Goal: Task Accomplishment & Management: Manage account settings

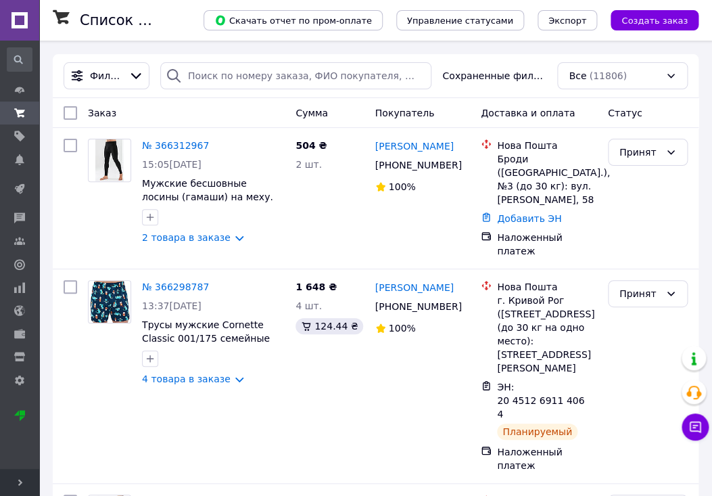
click at [29, 482] on span "Развернуть" at bounding box center [19, 482] width 39 height 27
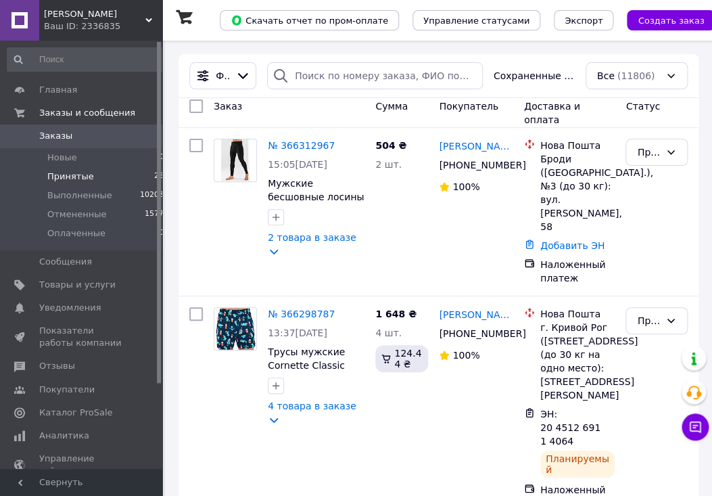
click at [54, 181] on span "Принятые" at bounding box center [70, 177] width 47 height 12
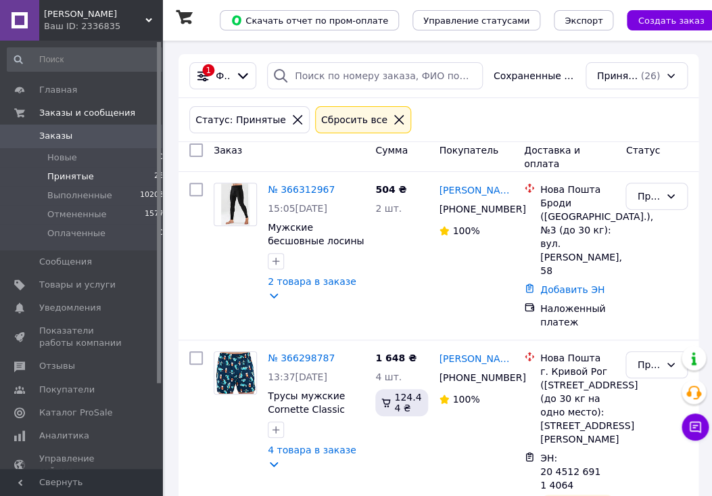
click at [114, 487] on span "Свернуть" at bounding box center [81, 482] width 162 height 27
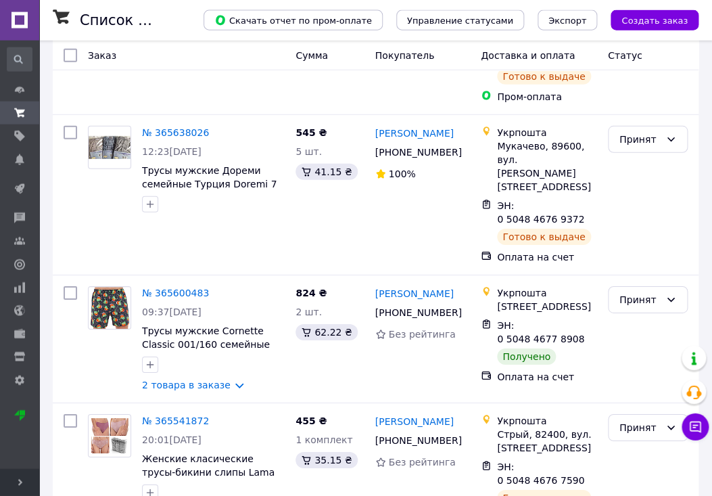
scroll to position [3899, 0]
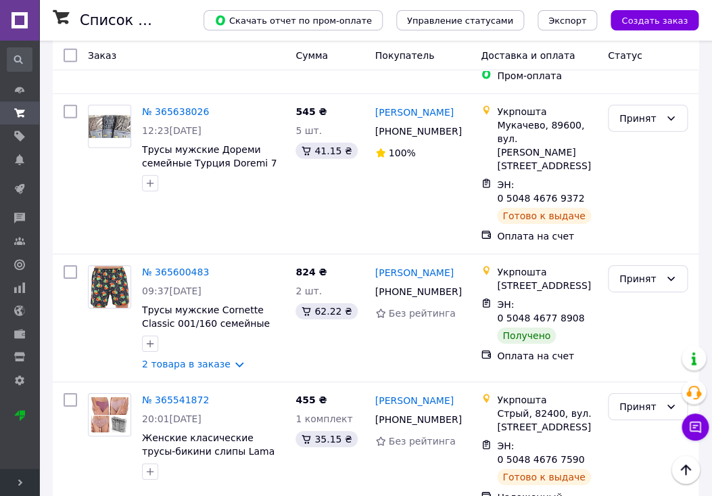
click at [639, 185] on li "Выполнен" at bounding box center [647, 189] width 78 height 24
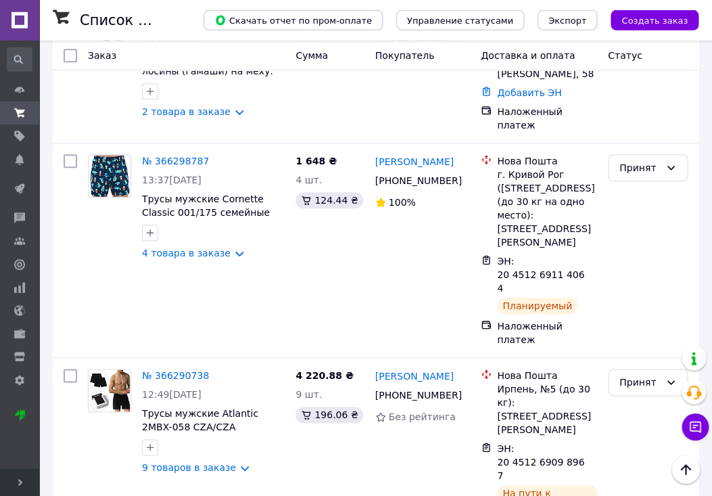
scroll to position [63, 0]
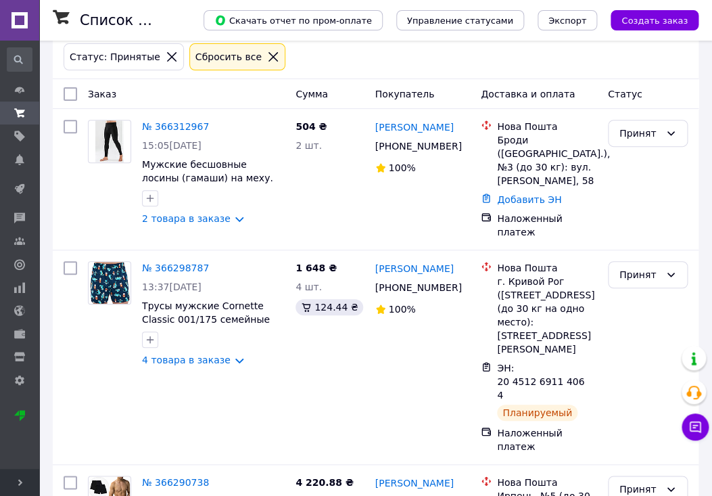
click at [22, 483] on use at bounding box center [20, 482] width 4 height 7
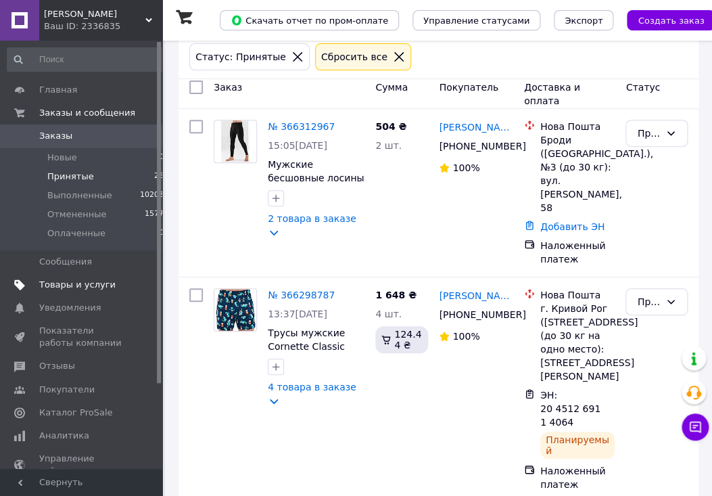
click at [45, 284] on span "Товары и услуги" at bounding box center [77, 285] width 76 height 12
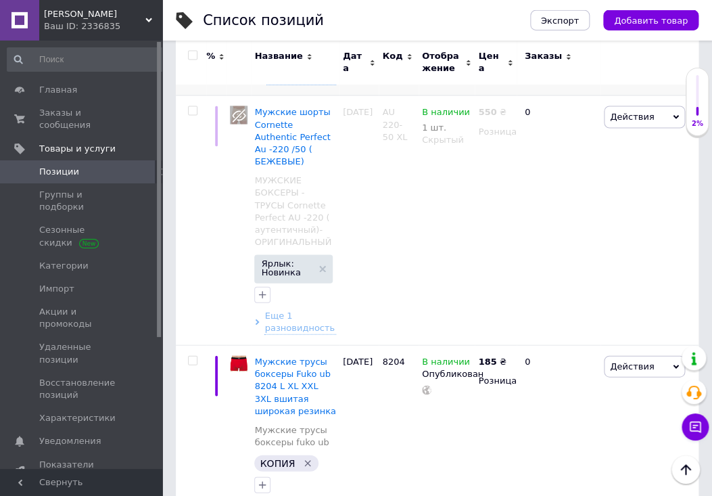
scroll to position [710, 0]
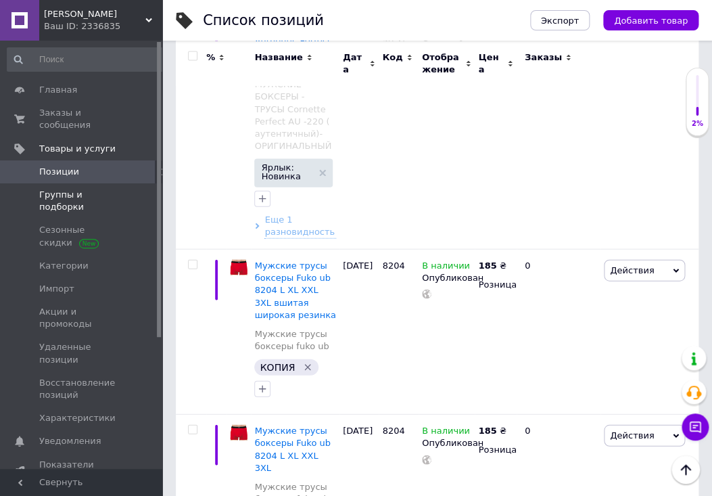
click at [104, 189] on span "Группы и подборки" at bounding box center [82, 201] width 86 height 24
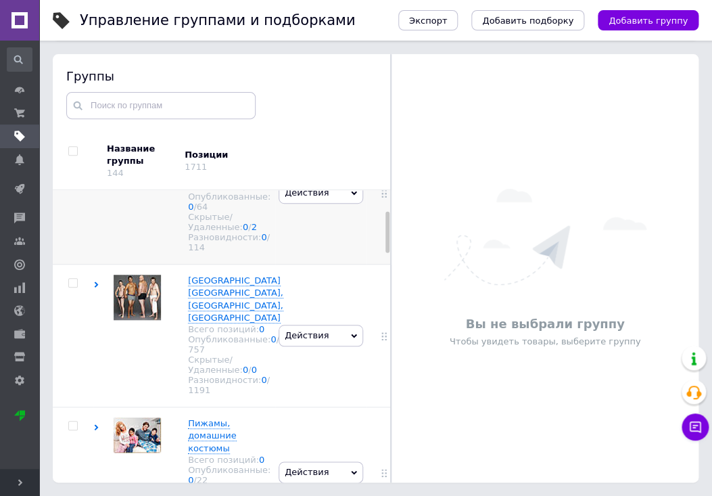
scroll to position [213, 0]
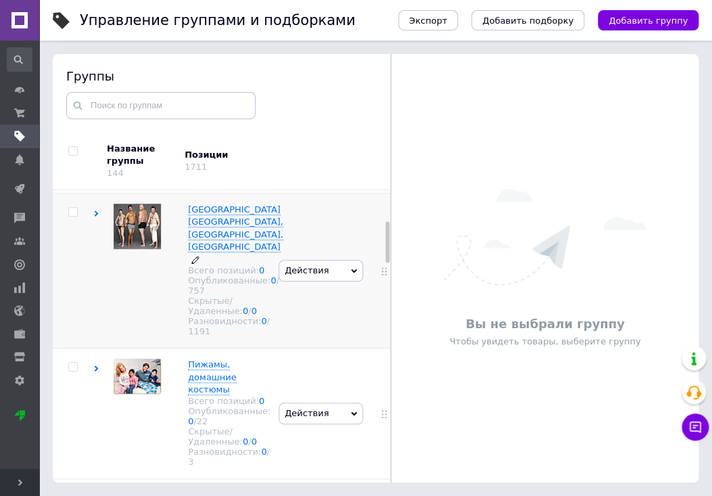
click at [225, 275] on div "Опубликованные: 0 / 757" at bounding box center [235, 285] width 95 height 20
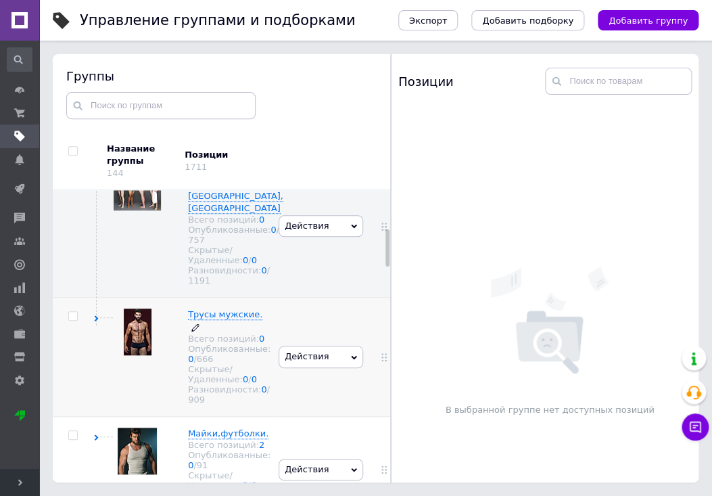
scroll to position [355, 0]
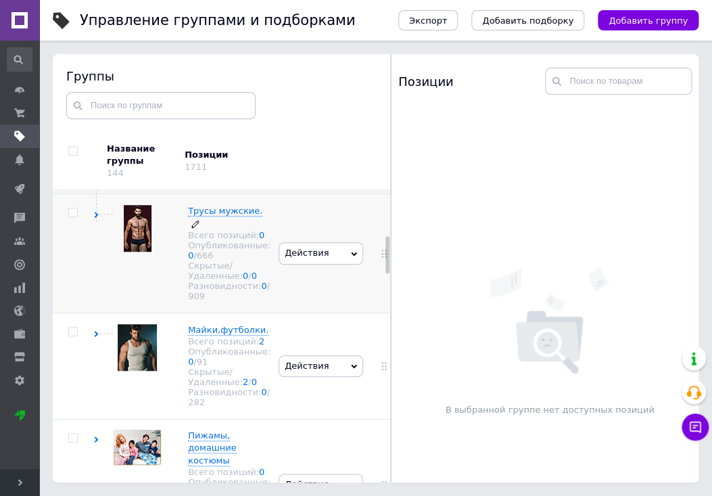
click at [220, 260] on div "Скрытые/Удаленные: 0 / 0" at bounding box center [229, 270] width 83 height 20
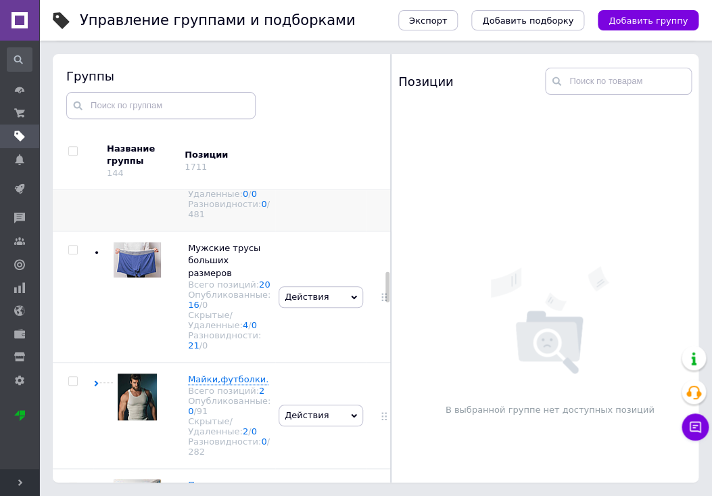
scroll to position [781, 0]
click at [229, 211] on div "Разновидности: 0 / 481" at bounding box center [229, 208] width 83 height 20
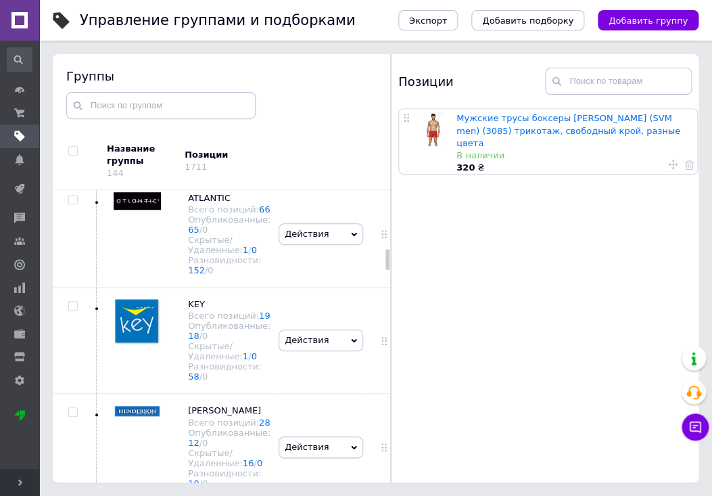
scroll to position [995, 0]
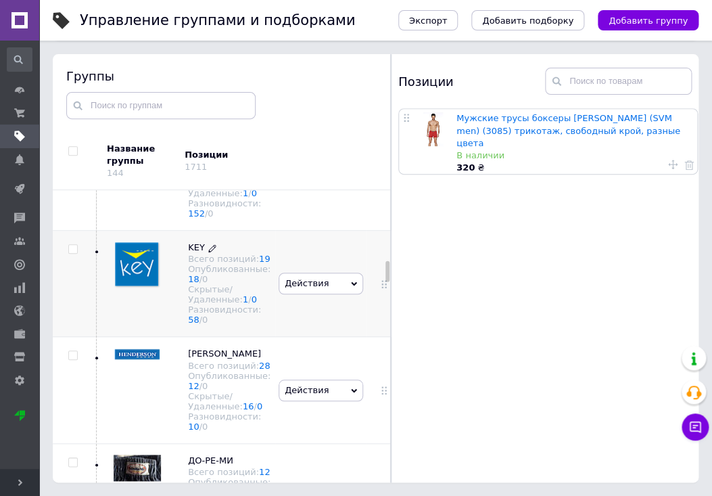
click at [216, 284] on div "Опубликованные: 18 / 0" at bounding box center [229, 274] width 83 height 20
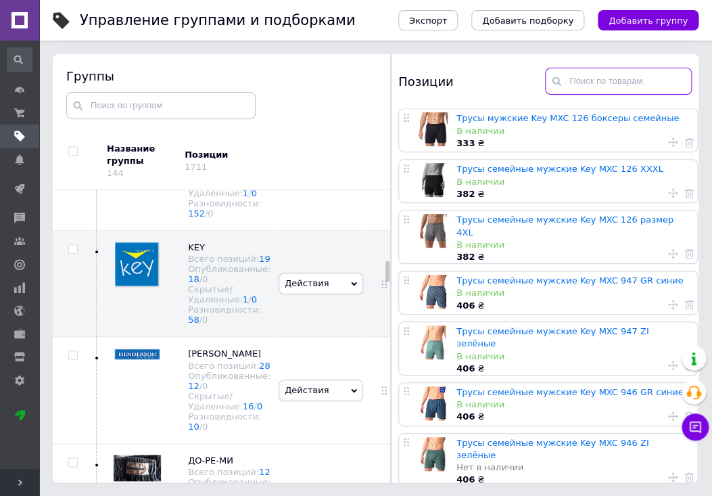
click at [599, 78] on input "text" at bounding box center [618, 81] width 147 height 27
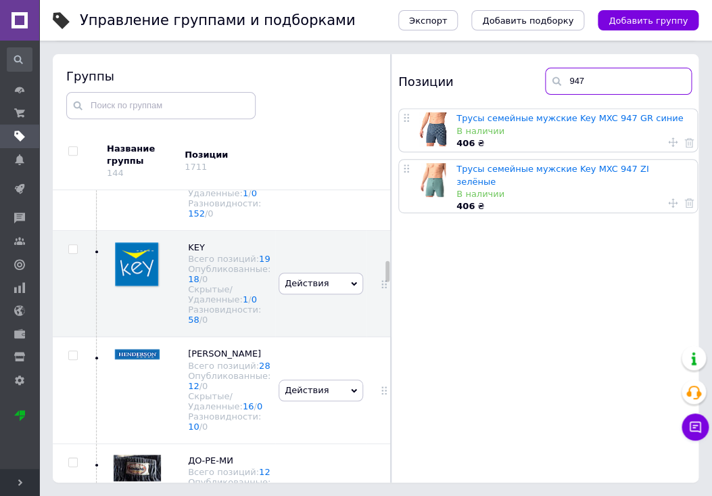
drag, startPoint x: 581, startPoint y: 81, endPoint x: 602, endPoint y: 83, distance: 21.7
click at [602, 83] on input "947" at bounding box center [618, 81] width 147 height 27
drag, startPoint x: 569, startPoint y: 76, endPoint x: 601, endPoint y: 81, distance: 32.1
click at [601, 81] on input "945" at bounding box center [618, 81] width 147 height 27
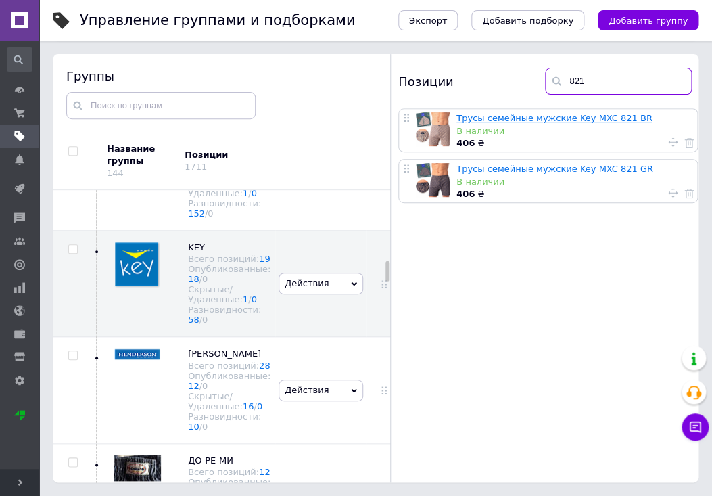
type input "821"
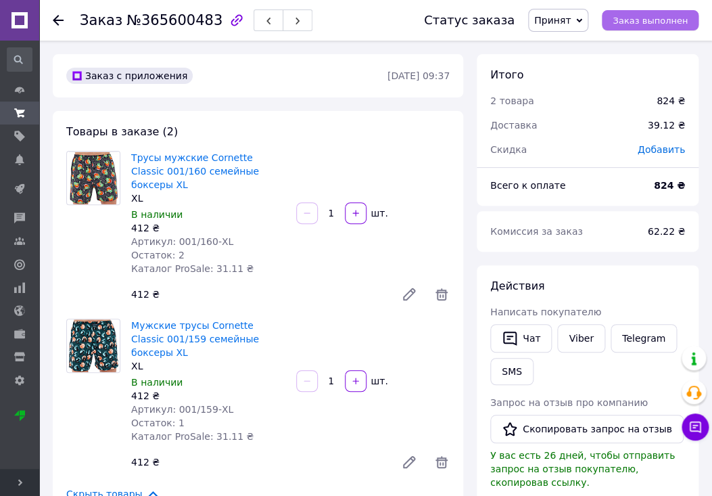
click at [638, 16] on span "Заказ выполнен" at bounding box center [650, 21] width 75 height 10
